Goal: Communication & Community: Answer question/provide support

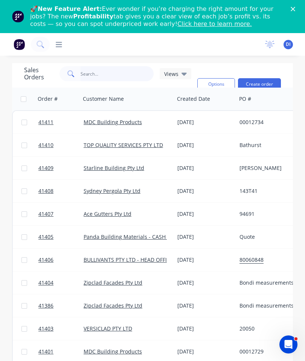
click at [113, 75] on input "text" at bounding box center [117, 73] width 73 height 15
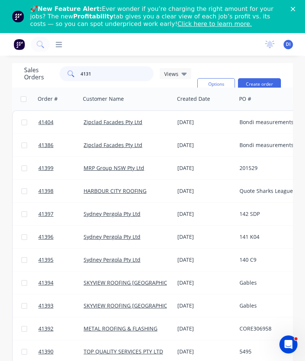
type input "41314"
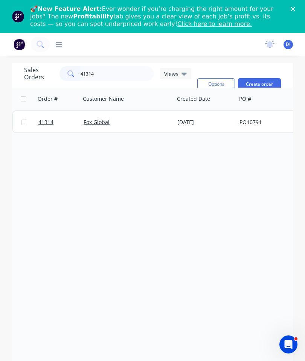
click at [46, 119] on link "41314" at bounding box center [60, 122] width 45 height 23
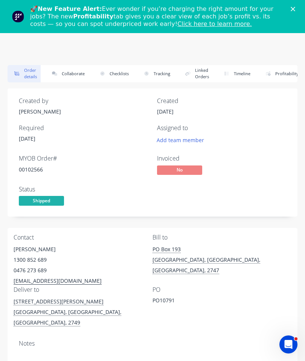
click at [70, 73] on button "Collaborate" at bounding box center [66, 73] width 43 height 17
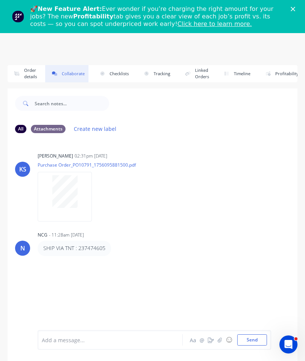
click at [218, 339] on icon "button" at bounding box center [220, 340] width 5 height 5
click at [249, 343] on button "Send" at bounding box center [252, 340] width 30 height 11
click at [294, 9] on icon "Close" at bounding box center [293, 9] width 5 height 5
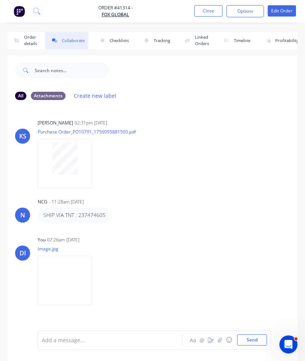
click at [208, 8] on button "Close" at bounding box center [208, 10] width 28 height 11
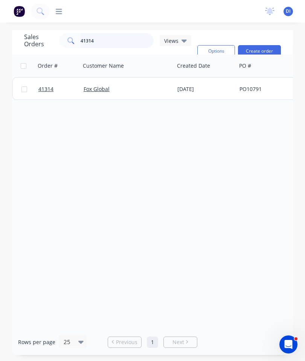
click at [119, 40] on input "41314" at bounding box center [117, 40] width 73 height 15
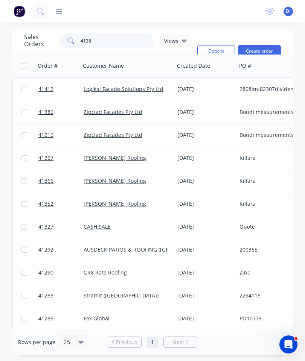
type input "41285"
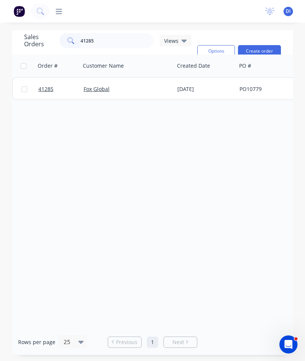
click at [45, 88] on span "41285" at bounding box center [45, 89] width 15 height 8
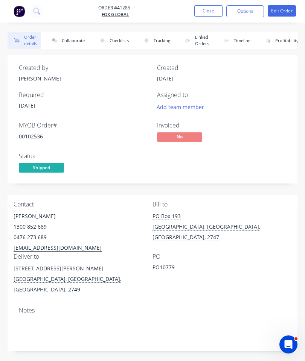
click at [76, 45] on button "Collaborate" at bounding box center [66, 40] width 43 height 17
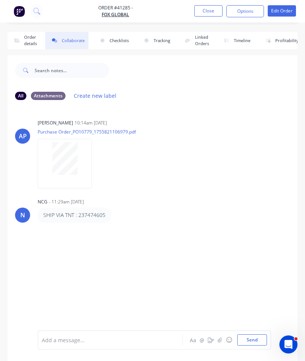
click at [222, 342] on icon "button" at bounding box center [220, 340] width 5 height 5
click at [130, 340] on div at bounding box center [112, 341] width 140 height 8
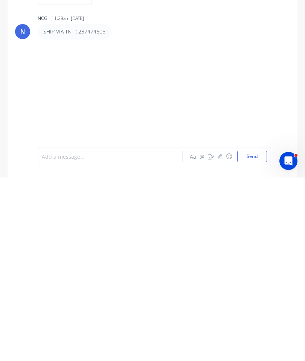
click at [221, 199] on div "All Attachments Create new label AP [PERSON_NAME] 10:14am [DATE] Purchase Order…" at bounding box center [153, 228] width 290 height 287
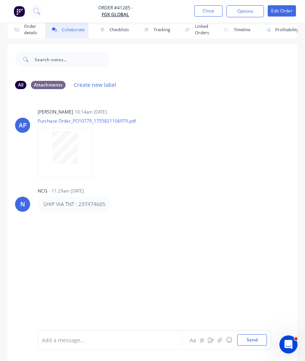
click at [106, 331] on div "Add a message... Aa @ ☺ Send" at bounding box center [154, 341] width 233 height 20
click at [124, 335] on div "Add a message..." at bounding box center [112, 340] width 140 height 11
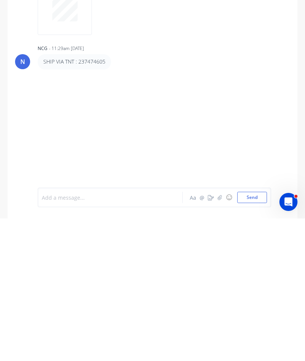
click at [216, 336] on button "button" at bounding box center [219, 340] width 9 height 9
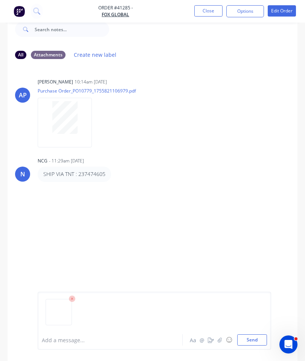
click at [257, 341] on button "Send" at bounding box center [252, 340] width 30 height 11
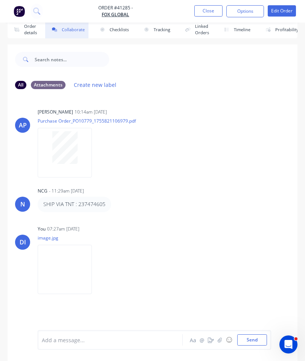
click at [209, 8] on button "Close" at bounding box center [208, 10] width 28 height 11
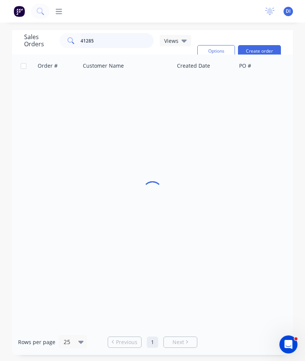
click at [116, 33] on input "41285" at bounding box center [117, 40] width 73 height 15
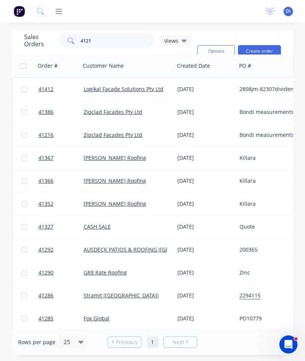
type input "41211"
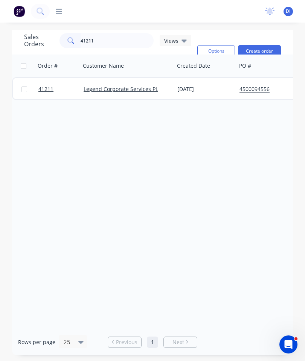
click at [46, 85] on span "41211" at bounding box center [45, 89] width 15 height 8
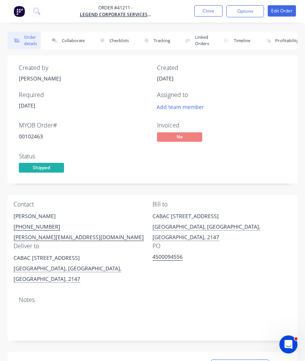
click at [64, 38] on button "Collaborate" at bounding box center [66, 40] width 43 height 17
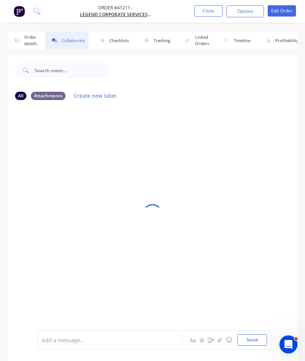
click at [221, 339] on icon "button" at bounding box center [220, 340] width 5 height 5
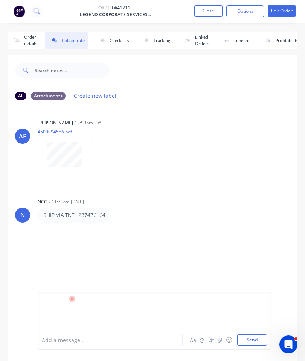
click at [254, 339] on button "Send" at bounding box center [252, 340] width 30 height 11
click at [210, 12] on button "Close" at bounding box center [208, 10] width 28 height 11
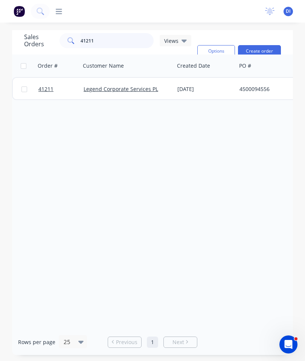
click at [118, 43] on input "41211" at bounding box center [117, 40] width 73 height 15
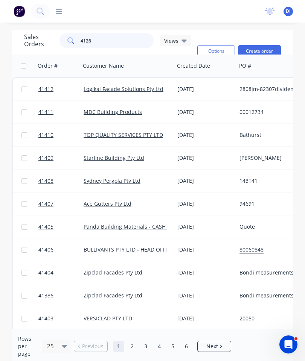
type input "41260"
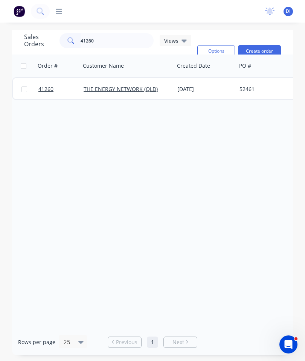
click at [46, 90] on span "41260" at bounding box center [45, 89] width 15 height 8
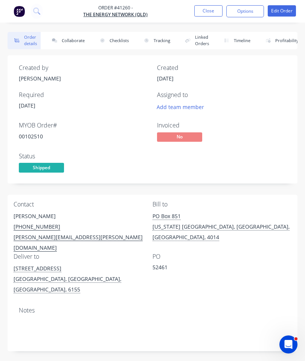
click at [70, 41] on button "Collaborate" at bounding box center [66, 40] width 43 height 17
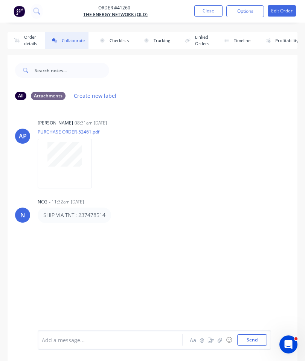
click at [224, 342] on button "☺" at bounding box center [228, 340] width 9 height 9
click at [220, 340] on icon "button" at bounding box center [220, 340] width 5 height 5
click at [247, 336] on button "Send" at bounding box center [252, 340] width 30 height 11
click at [212, 10] on button "Close" at bounding box center [208, 10] width 28 height 11
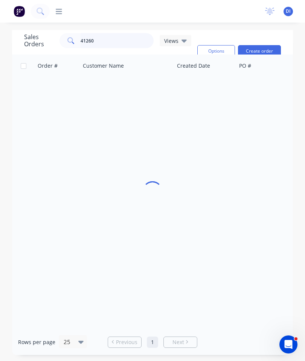
click at [115, 39] on input "41260" at bounding box center [117, 40] width 73 height 15
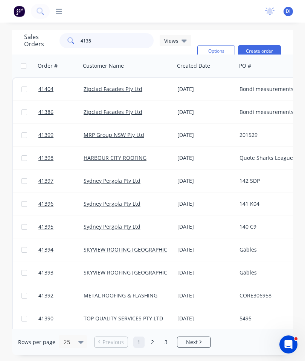
type input "41351"
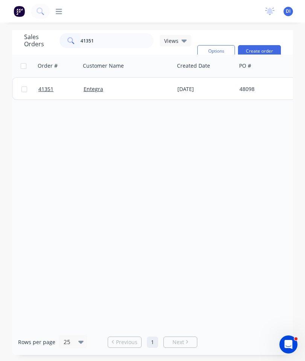
click at [50, 86] on span "41351" at bounding box center [45, 89] width 15 height 8
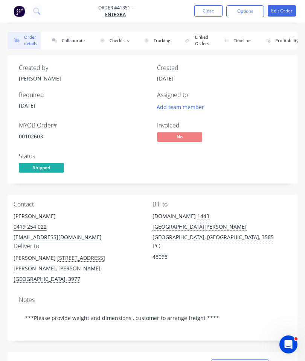
click at [72, 45] on button "Collaborate" at bounding box center [66, 40] width 43 height 17
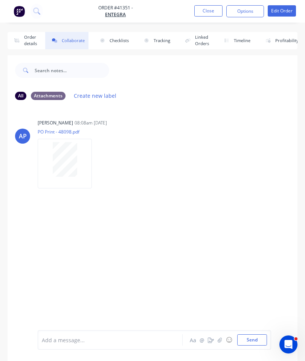
click at [218, 337] on button "button" at bounding box center [219, 340] width 9 height 9
click at [257, 331] on div at bounding box center [154, 315] width 225 height 38
click at [256, 335] on button "Send" at bounding box center [252, 340] width 30 height 11
click at [210, 11] on button "Close" at bounding box center [208, 10] width 28 height 11
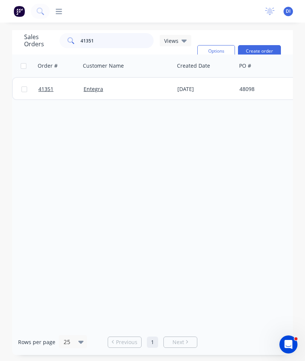
click at [115, 45] on input "41351" at bounding box center [117, 40] width 73 height 15
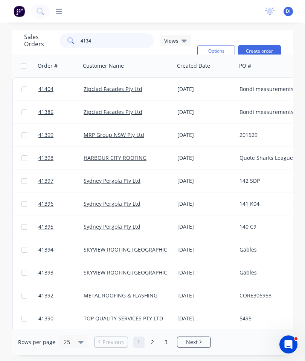
type input "41343"
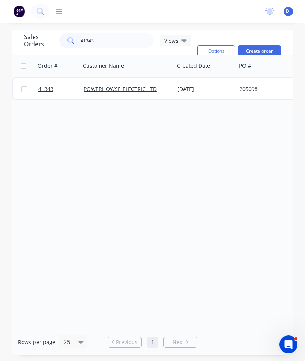
click at [47, 87] on span "41343" at bounding box center [45, 89] width 15 height 8
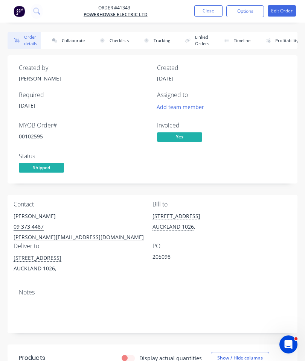
click at [73, 36] on button "Collaborate" at bounding box center [66, 40] width 43 height 17
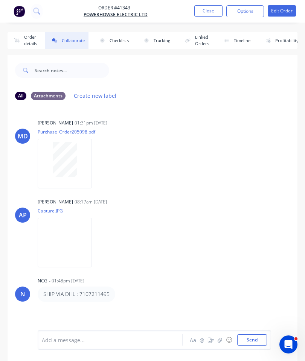
click at [221, 338] on icon "button" at bounding box center [220, 340] width 4 height 5
click at [221, 342] on icon "button" at bounding box center [220, 340] width 5 height 5
click at [253, 338] on button "Send" at bounding box center [252, 340] width 30 height 11
click at [209, 15] on button "Close" at bounding box center [208, 10] width 28 height 11
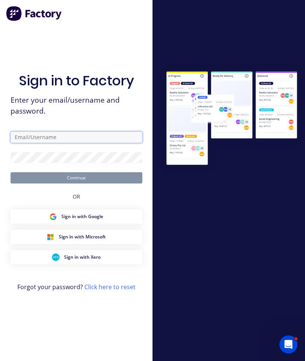
click at [49, 143] on input "text" at bounding box center [77, 137] width 132 height 11
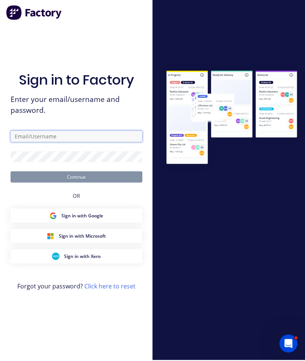
click at [79, 143] on input "text" at bounding box center [77, 137] width 132 height 11
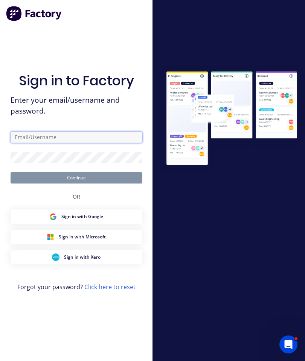
click at [80, 143] on input "text" at bounding box center [77, 137] width 132 height 11
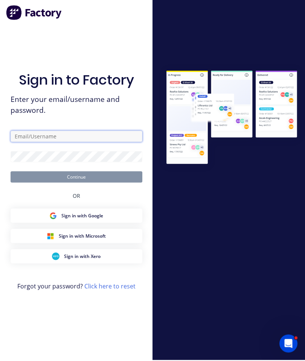
scroll to position [1, 0]
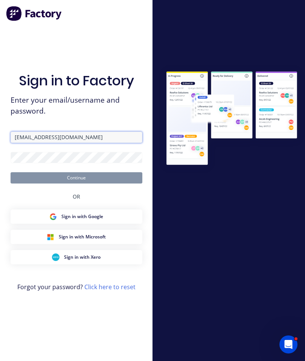
type input "[EMAIL_ADDRESS][DOMAIN_NAME]"
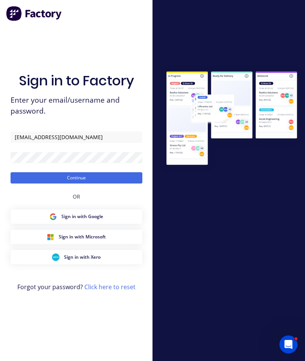
click at [98, 184] on button "Continue" at bounding box center [77, 177] width 132 height 11
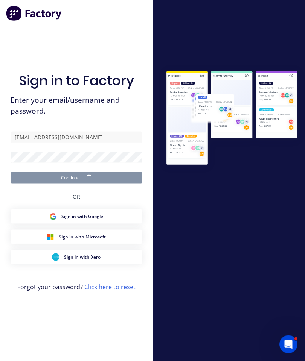
scroll to position [1, 0]
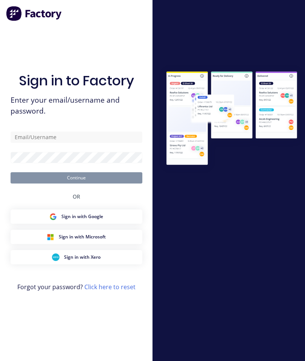
click at [77, 220] on span "Sign in with Google" at bounding box center [82, 217] width 42 height 7
